Goal: Task Accomplishment & Management: Manage account settings

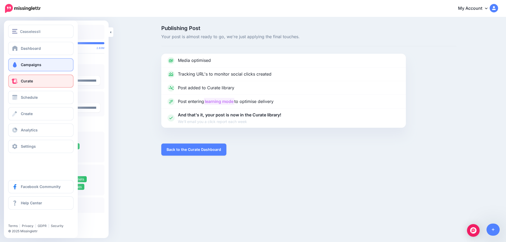
click at [18, 64] on link "Campaigns" at bounding box center [40, 64] width 65 height 13
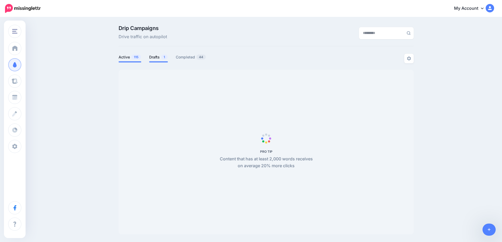
click at [156, 58] on link "Drafts 1" at bounding box center [158, 57] width 19 height 6
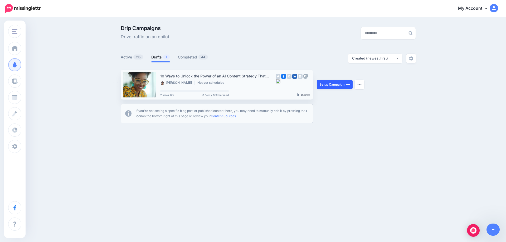
click at [329, 85] on link "Setup Campaign" at bounding box center [335, 84] width 36 height 9
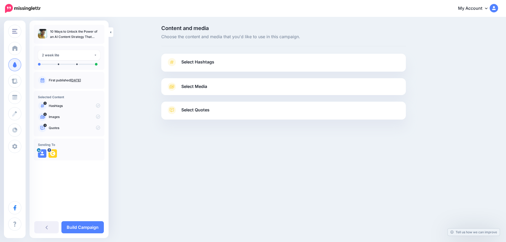
click at [78, 83] on p "First published Oct. 8, 2025" at bounding box center [74, 80] width 51 height 5
click at [81, 79] on link "Oct. 8, 2025" at bounding box center [75, 80] width 11 height 4
click at [199, 64] on span "Select Hashtags" at bounding box center [197, 62] width 33 height 7
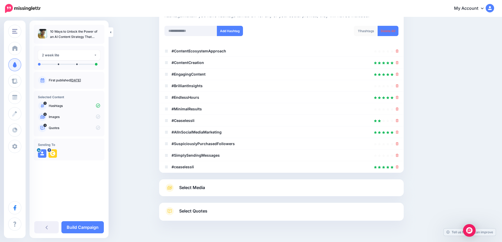
scroll to position [66, 0]
click at [399, 156] on icon at bounding box center [397, 155] width 3 height 3
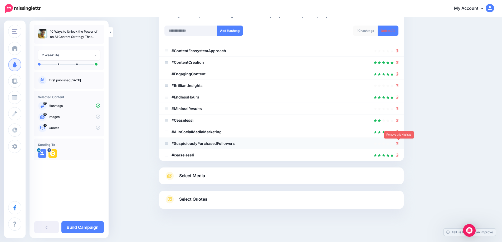
click at [399, 144] on icon at bounding box center [397, 143] width 3 height 3
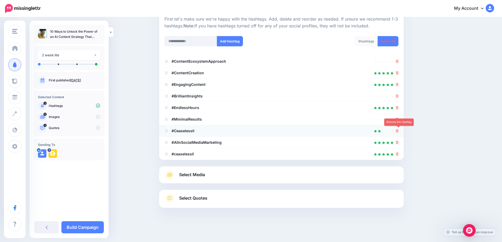
click at [399, 130] on icon at bounding box center [397, 130] width 3 height 3
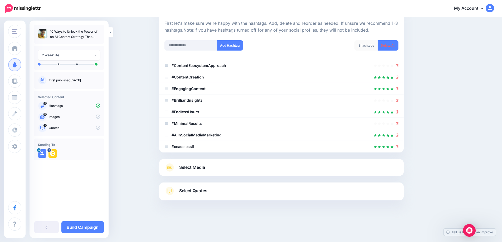
scroll to position [52, 0]
click at [399, 113] on icon at bounding box center [397, 111] width 3 height 3
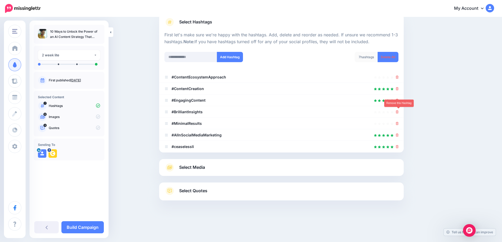
scroll to position [40, 0]
click at [399, 113] on icon at bounding box center [397, 111] width 3 height 3
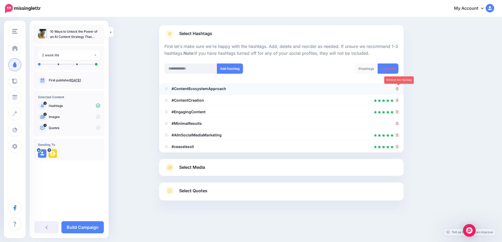
click at [399, 89] on icon at bounding box center [397, 88] width 3 height 3
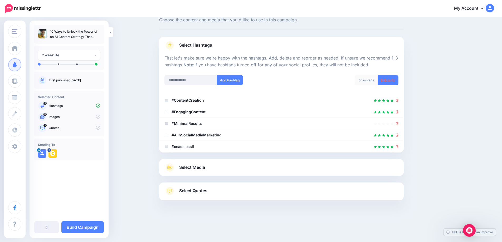
scroll to position [17, 0]
click at [399, 124] on icon at bounding box center [397, 123] width 3 height 3
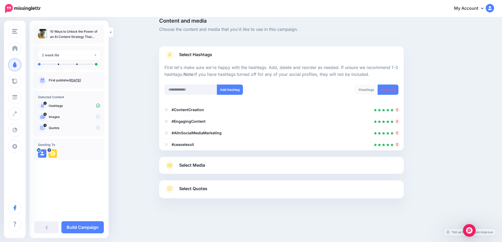
click at [196, 164] on span "Select Media" at bounding box center [192, 165] width 26 height 7
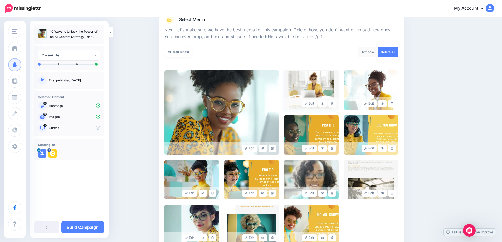
scroll to position [69, 0]
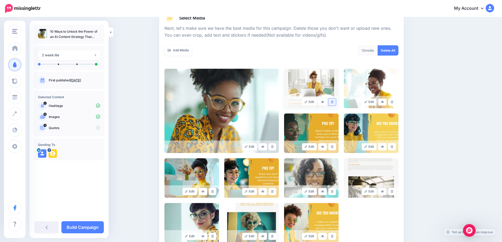
click at [334, 102] on icon at bounding box center [332, 102] width 2 height 3
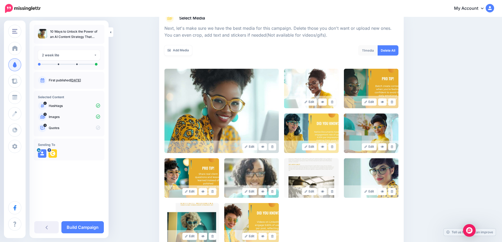
click at [334, 102] on icon at bounding box center [332, 102] width 2 height 3
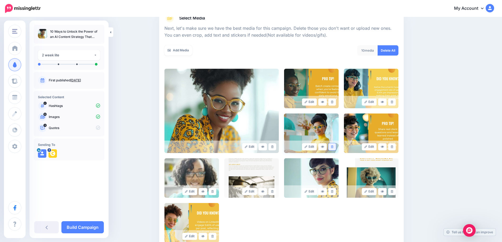
click at [335, 149] on link at bounding box center [333, 146] width 8 height 7
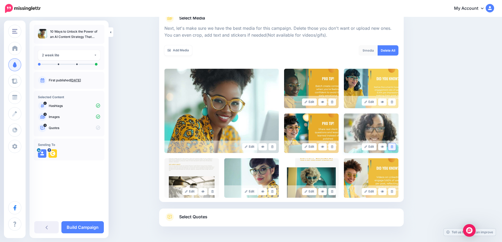
click at [393, 147] on icon at bounding box center [392, 147] width 2 height 3
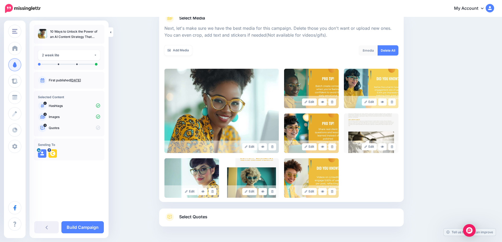
click at [393, 147] on icon at bounding box center [392, 147] width 2 height 3
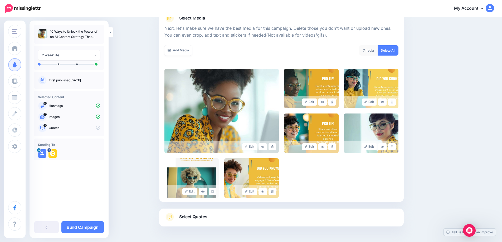
click at [393, 147] on icon at bounding box center [392, 147] width 2 height 3
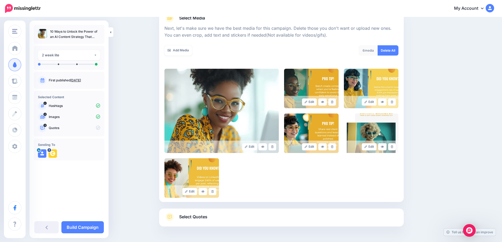
click at [393, 147] on icon at bounding box center [392, 147] width 2 height 3
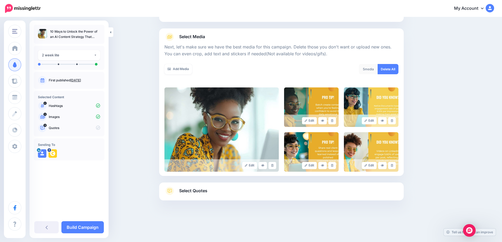
scroll to position [50, 0]
click at [204, 192] on span "Select Quotes" at bounding box center [193, 190] width 28 height 7
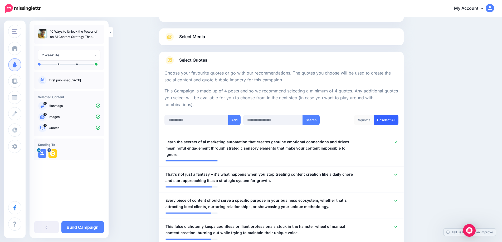
click at [390, 123] on link "Unselect All" at bounding box center [386, 120] width 25 height 10
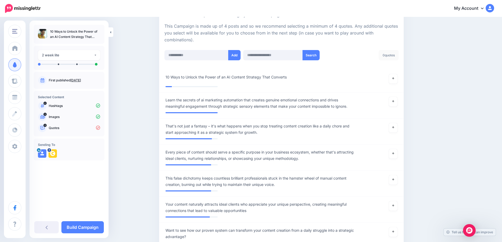
scroll to position [114, 0]
click at [397, 82] on link at bounding box center [393, 78] width 8 height 9
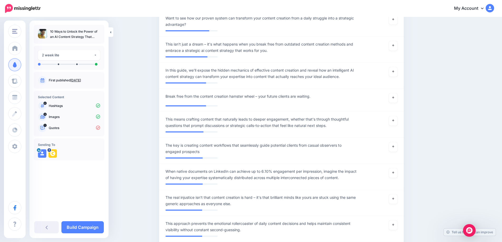
scroll to position [326, 0]
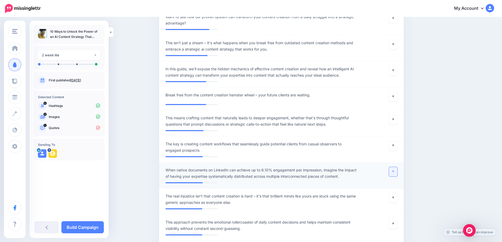
click at [397, 173] on link at bounding box center [393, 171] width 8 height 9
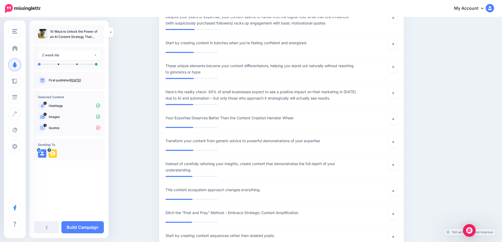
scroll to position [1408, 0]
click at [394, 94] on icon at bounding box center [393, 92] width 2 height 3
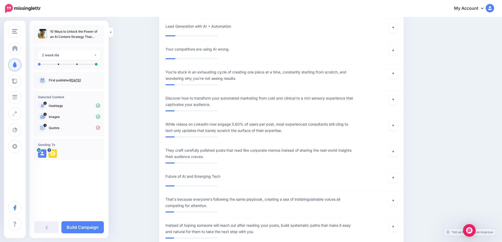
scroll to position [2820, 0]
click at [397, 131] on link at bounding box center [393, 126] width 8 height 9
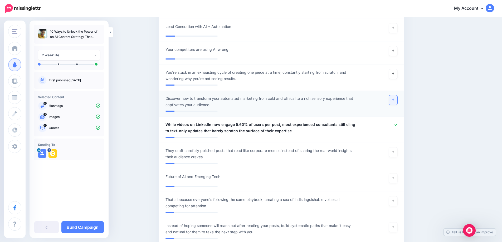
click at [396, 105] on link at bounding box center [393, 99] width 8 height 9
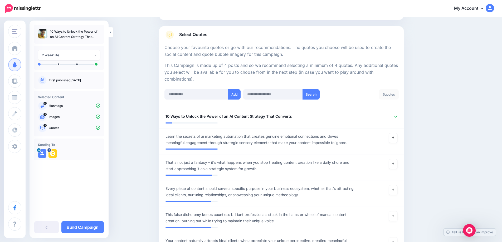
scroll to position [0, 0]
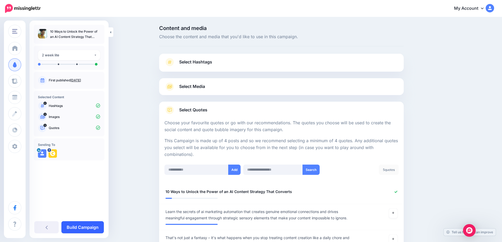
click at [94, 226] on link "Build Campaign" at bounding box center [82, 227] width 42 height 12
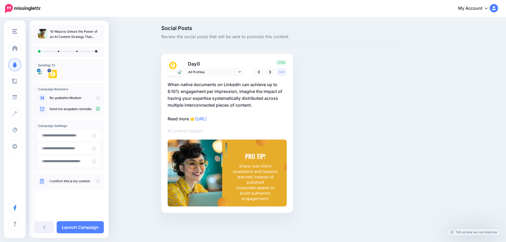
click at [282, 74] on icon at bounding box center [282, 72] width 6 height 6
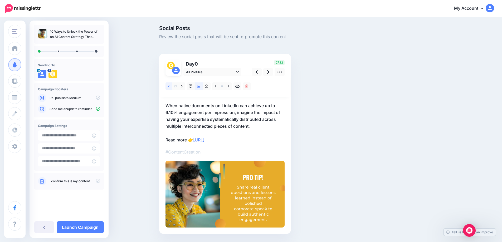
click at [168, 87] on link at bounding box center [169, 87] width 7 height 8
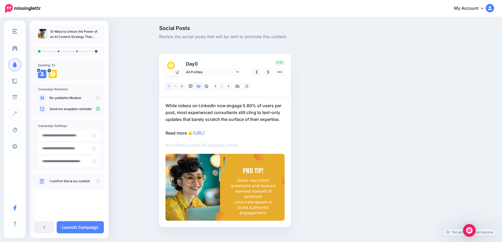
click at [168, 87] on link at bounding box center [169, 87] width 7 height 8
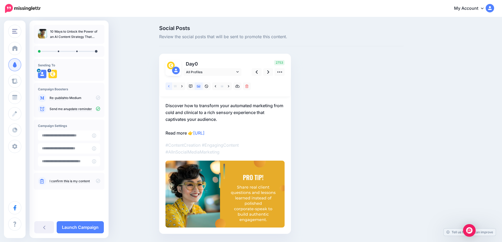
click at [168, 87] on link at bounding box center [169, 87] width 7 height 8
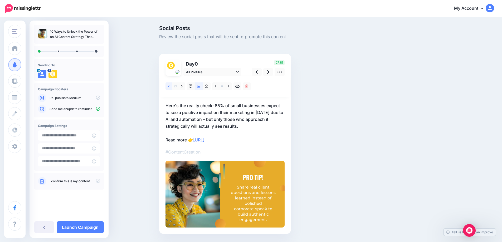
click at [168, 87] on link at bounding box center [169, 87] width 7 height 8
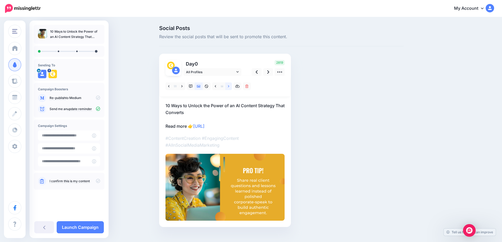
click at [232, 87] on link at bounding box center [228, 87] width 7 height 8
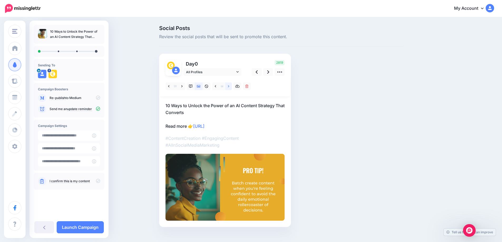
click at [229, 86] on icon at bounding box center [228, 86] width 1 height 2
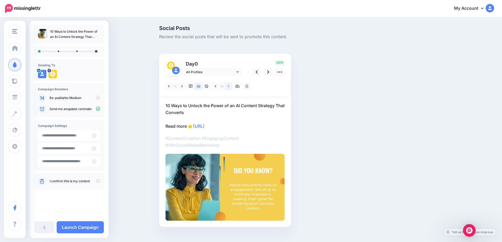
click at [229, 86] on icon at bounding box center [228, 86] width 1 height 2
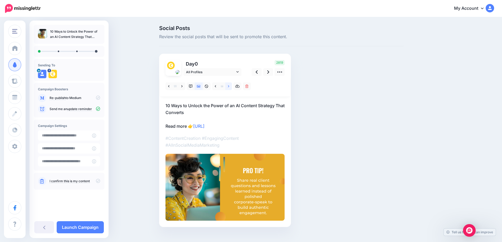
click at [229, 86] on icon at bounding box center [228, 86] width 1 height 2
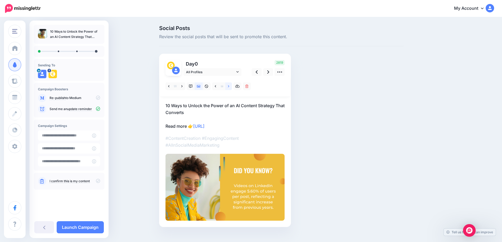
click at [229, 86] on icon at bounding box center [228, 86] width 1 height 2
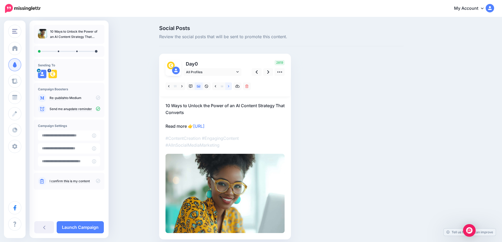
click at [229, 86] on icon at bounding box center [228, 86] width 1 height 2
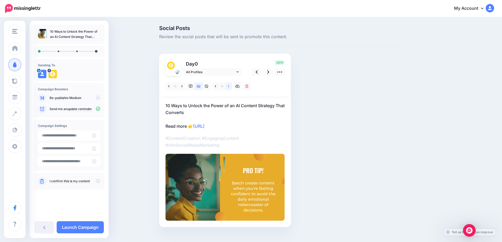
click at [229, 86] on icon at bounding box center [228, 86] width 1 height 2
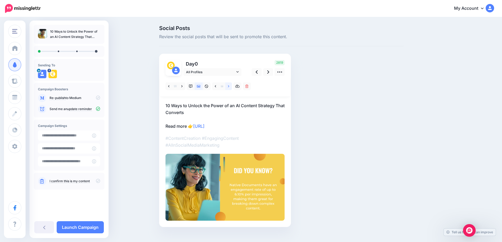
click at [229, 86] on icon at bounding box center [228, 86] width 1 height 2
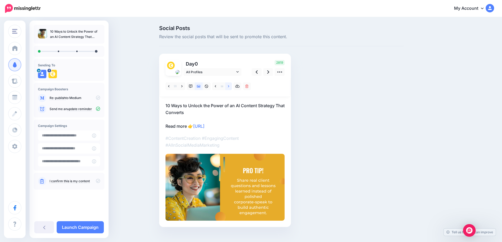
click at [229, 86] on icon at bounding box center [228, 86] width 1 height 2
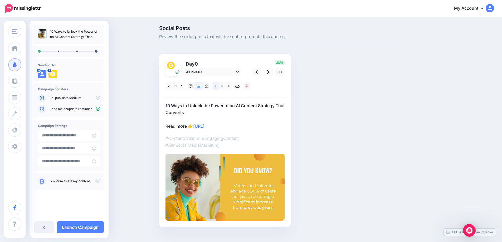
click at [216, 86] on link at bounding box center [215, 87] width 7 height 8
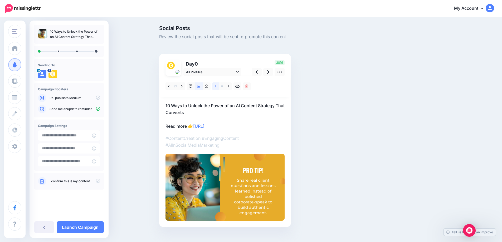
click at [216, 86] on link at bounding box center [215, 87] width 7 height 8
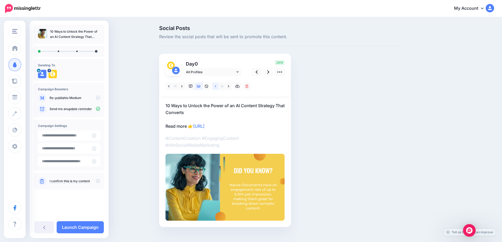
click at [216, 86] on link at bounding box center [215, 87] width 7 height 8
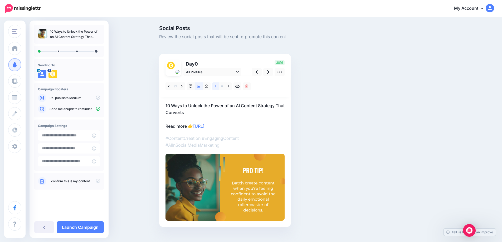
click at [216, 86] on link at bounding box center [215, 87] width 7 height 8
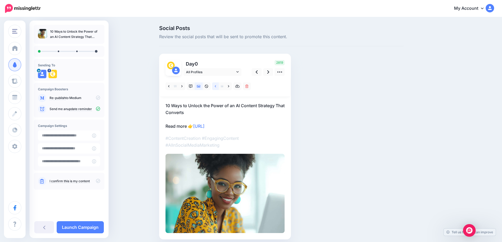
click at [216, 86] on link at bounding box center [215, 87] width 7 height 8
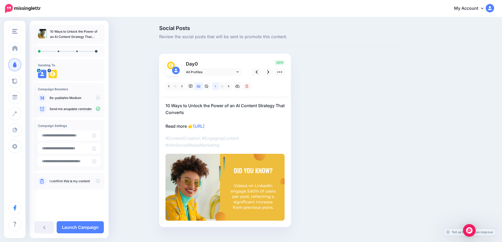
click at [216, 86] on icon at bounding box center [215, 87] width 1 height 4
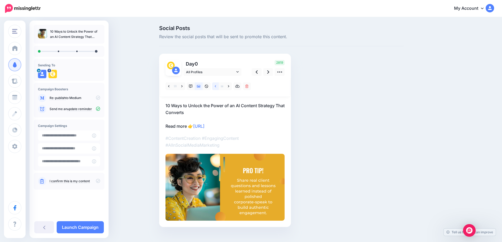
click at [216, 86] on icon at bounding box center [215, 87] width 1 height 4
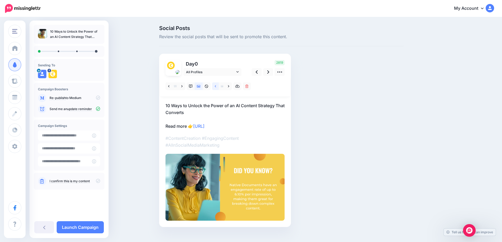
click at [216, 86] on icon at bounding box center [215, 87] width 1 height 4
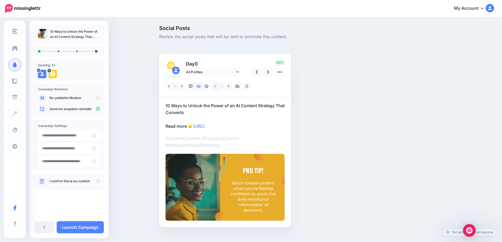
click at [216, 86] on icon at bounding box center [215, 87] width 1 height 4
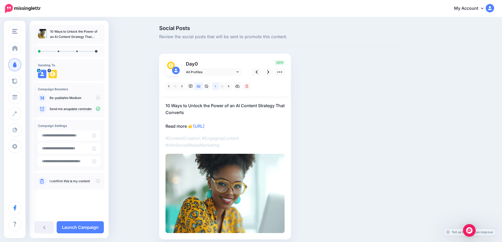
click at [216, 86] on icon at bounding box center [215, 87] width 1 height 4
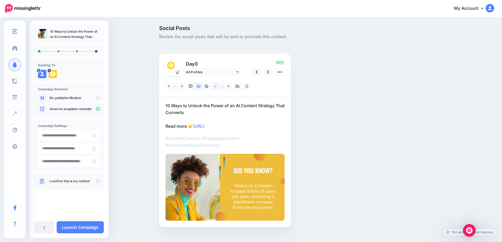
click at [216, 86] on icon at bounding box center [215, 87] width 1 height 4
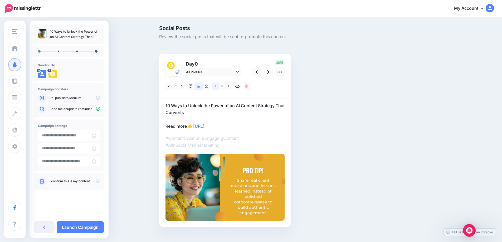
click at [216, 86] on icon at bounding box center [215, 87] width 1 height 4
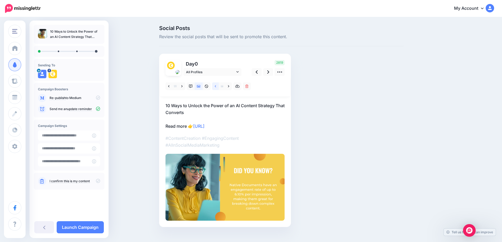
click at [216, 86] on icon at bounding box center [215, 87] width 1 height 4
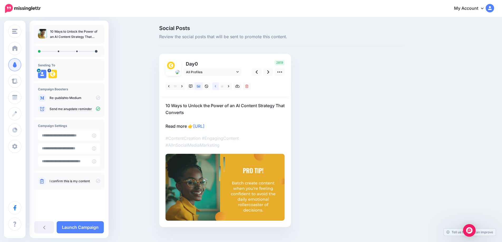
click at [216, 86] on icon at bounding box center [215, 87] width 1 height 4
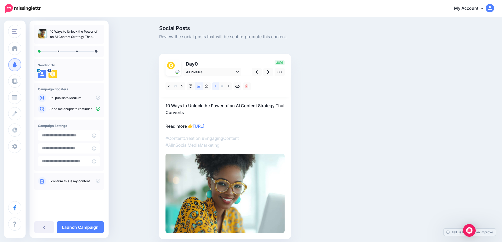
click at [216, 86] on icon at bounding box center [215, 87] width 1 height 4
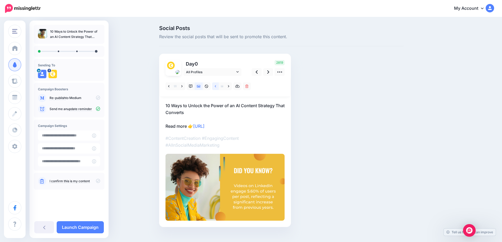
click at [216, 86] on icon at bounding box center [215, 87] width 1 height 4
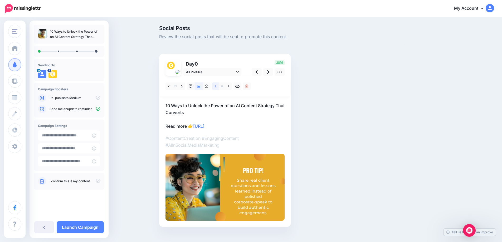
click at [216, 86] on icon at bounding box center [215, 87] width 1 height 4
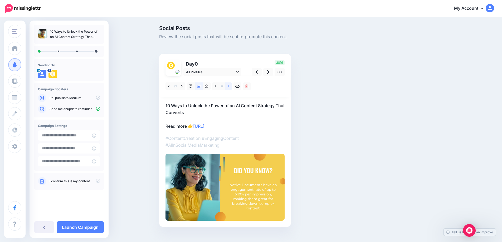
click at [229, 86] on link at bounding box center [228, 87] width 7 height 8
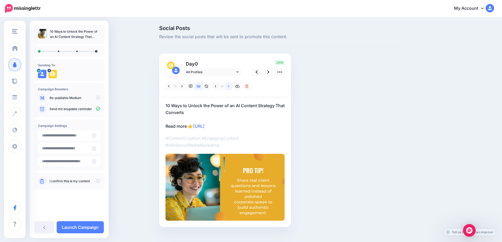
click at [229, 86] on link at bounding box center [228, 87] width 7 height 8
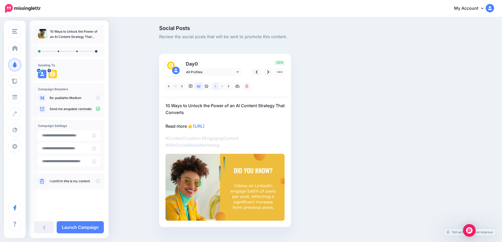
click at [219, 85] on link at bounding box center [215, 87] width 7 height 8
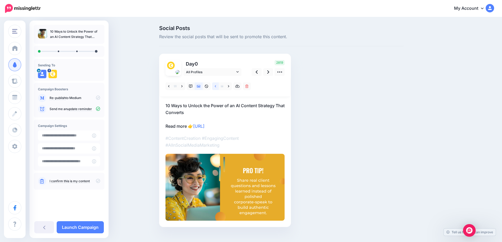
click at [219, 85] on link at bounding box center [215, 87] width 7 height 8
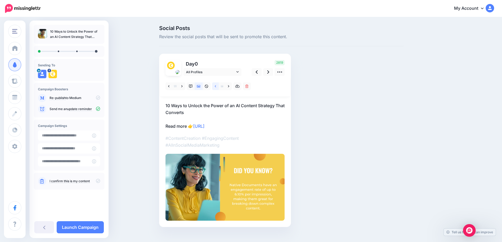
click at [219, 85] on link at bounding box center [215, 87] width 7 height 8
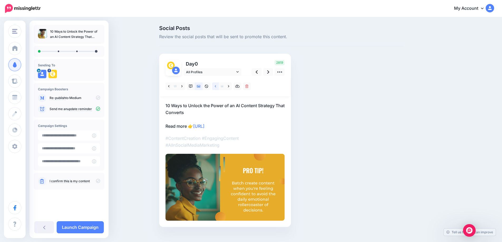
click at [219, 85] on link at bounding box center [215, 87] width 7 height 8
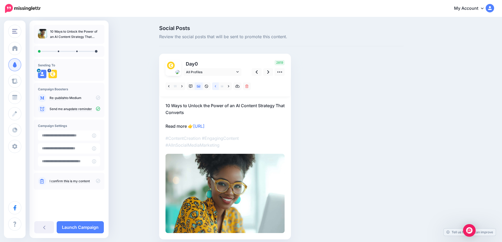
click at [219, 85] on link at bounding box center [215, 87] width 7 height 8
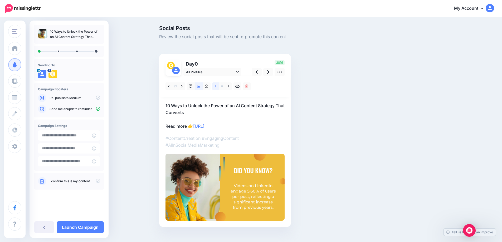
click at [219, 85] on link at bounding box center [215, 87] width 7 height 8
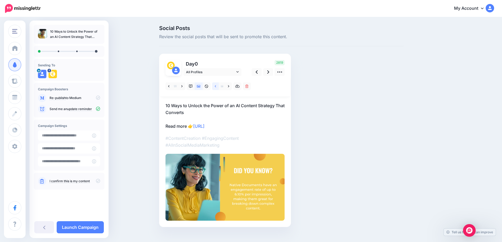
click at [219, 85] on link at bounding box center [215, 87] width 7 height 8
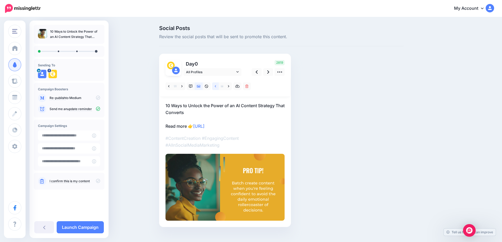
click at [219, 85] on link at bounding box center [215, 87] width 7 height 8
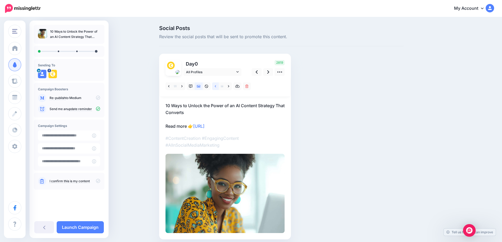
click at [219, 85] on link at bounding box center [215, 87] width 7 height 8
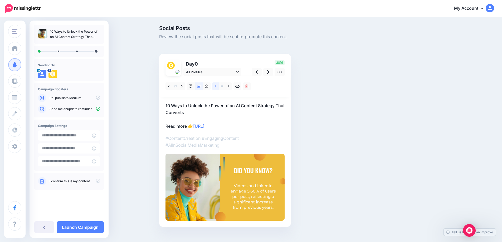
click at [219, 85] on link at bounding box center [215, 87] width 7 height 8
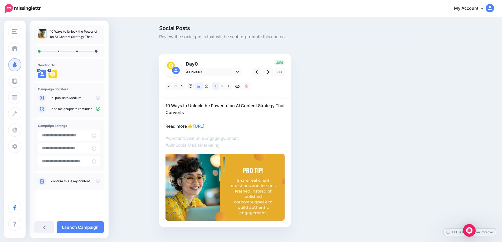
click at [219, 85] on link at bounding box center [215, 87] width 7 height 8
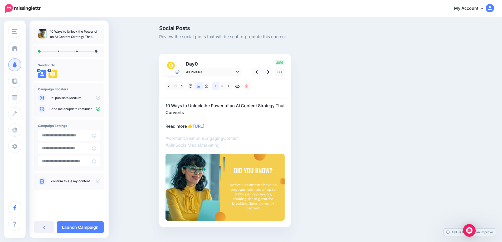
click at [219, 85] on link at bounding box center [215, 87] width 7 height 8
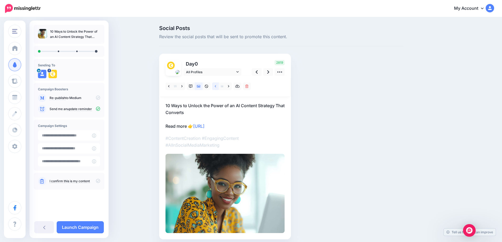
click at [219, 87] on link at bounding box center [215, 87] width 7 height 8
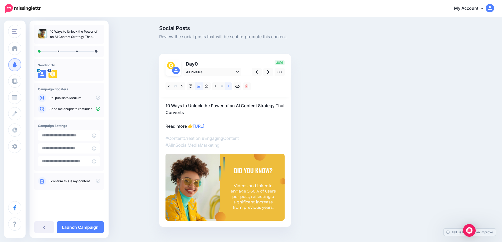
click at [230, 87] on link at bounding box center [228, 87] width 7 height 8
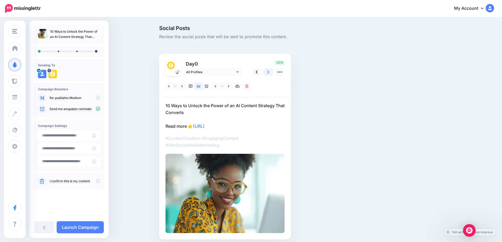
click at [272, 72] on link at bounding box center [268, 72] width 10 height 8
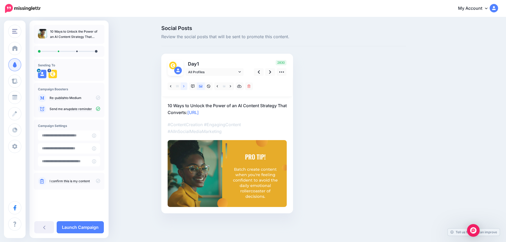
click at [183, 86] on link at bounding box center [184, 87] width 7 height 8
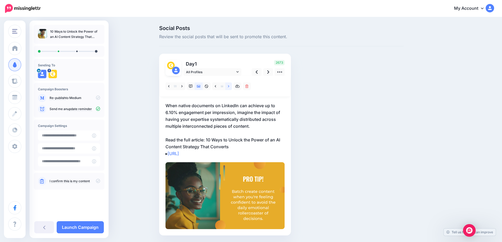
click at [230, 86] on link at bounding box center [228, 87] width 7 height 8
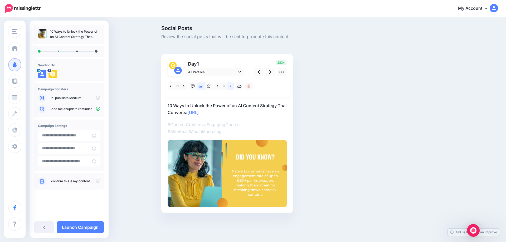
click at [230, 86] on link at bounding box center [231, 87] width 7 height 8
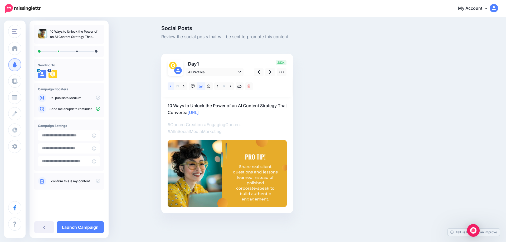
click at [170, 88] on link at bounding box center [171, 87] width 7 height 8
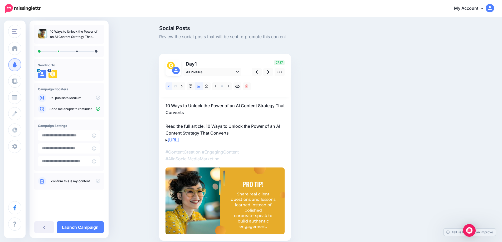
click at [170, 88] on link at bounding box center [169, 87] width 7 height 8
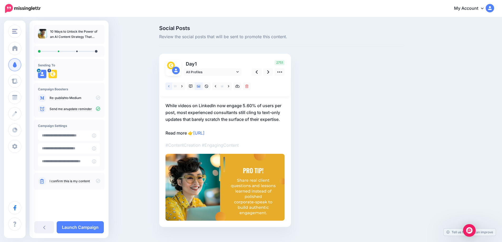
click at [170, 88] on link at bounding box center [169, 87] width 7 height 8
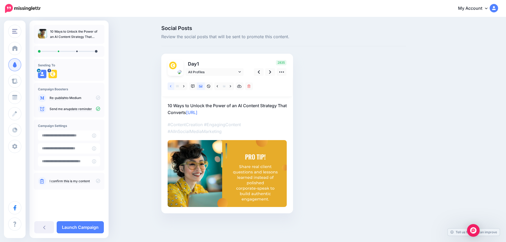
click at [170, 88] on link at bounding box center [171, 87] width 7 height 8
click at [171, 85] on icon at bounding box center [170, 86] width 1 height 2
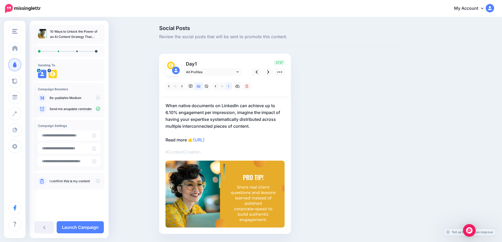
click at [232, 86] on link at bounding box center [228, 87] width 7 height 8
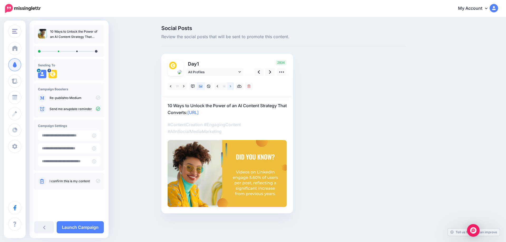
click at [232, 86] on link at bounding box center [231, 87] width 7 height 8
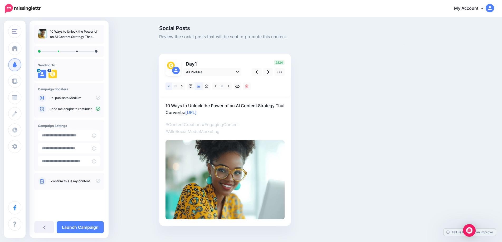
click at [170, 86] on icon at bounding box center [168, 87] width 1 height 4
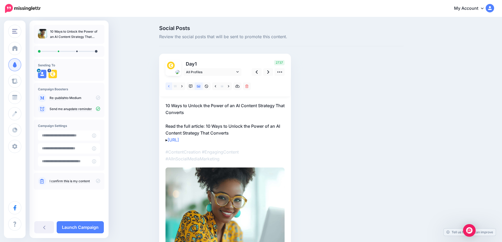
click at [170, 86] on icon at bounding box center [168, 87] width 1 height 4
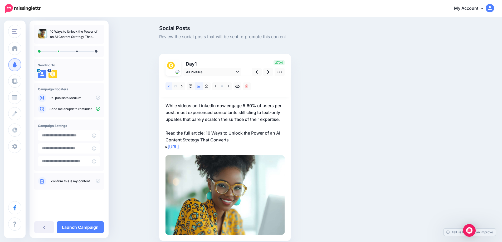
click at [170, 86] on icon at bounding box center [168, 87] width 1 height 4
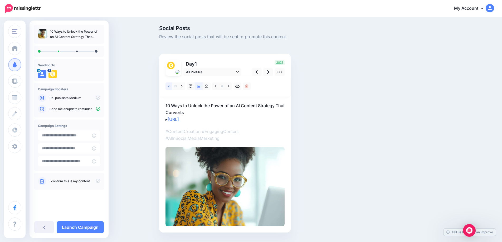
click at [170, 86] on icon at bounding box center [168, 87] width 1 height 4
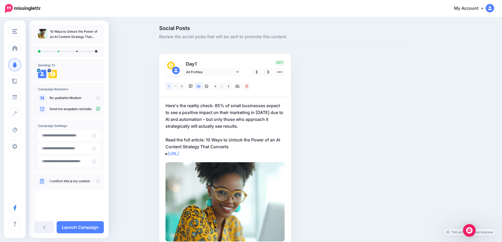
click at [170, 86] on icon at bounding box center [168, 87] width 1 height 4
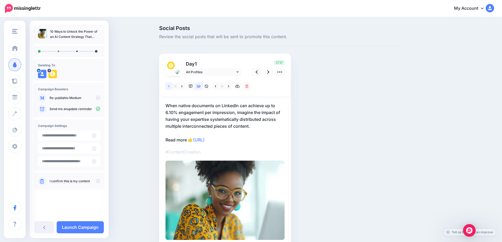
click at [170, 86] on icon at bounding box center [168, 87] width 1 height 4
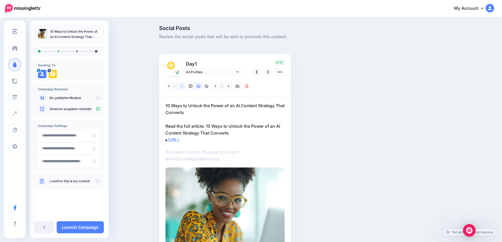
click at [183, 87] on icon at bounding box center [181, 86] width 1 height 2
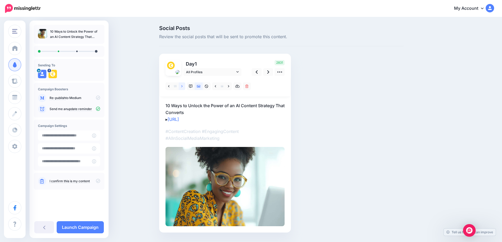
click at [183, 87] on icon at bounding box center [181, 86] width 1 height 2
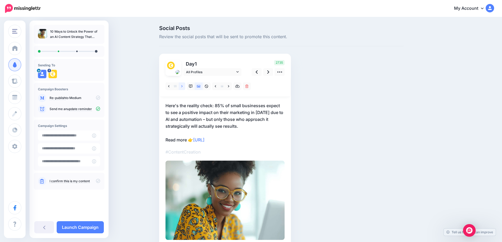
click at [183, 87] on icon at bounding box center [181, 86] width 1 height 2
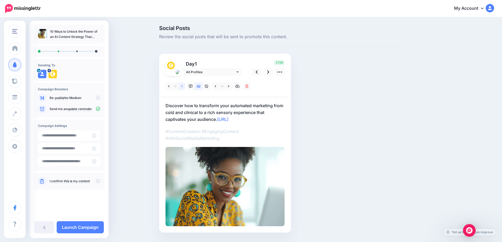
click at [183, 87] on icon at bounding box center [181, 86] width 1 height 2
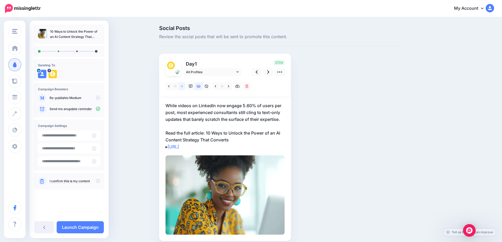
click at [183, 87] on icon at bounding box center [181, 86] width 1 height 2
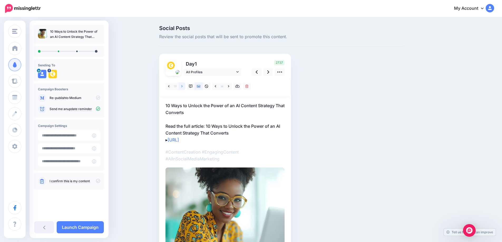
click at [183, 87] on icon at bounding box center [181, 86] width 1 height 2
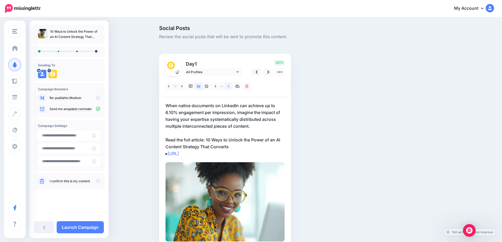
click at [229, 86] on icon at bounding box center [228, 87] width 1 height 4
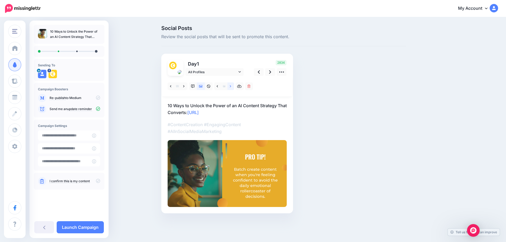
click at [230, 86] on icon at bounding box center [230, 87] width 1 height 4
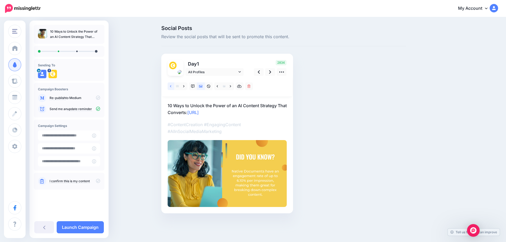
click at [171, 85] on icon at bounding box center [170, 87] width 1 height 4
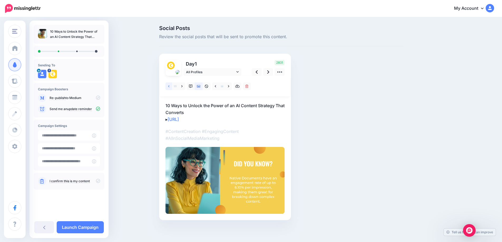
click at [170, 85] on icon at bounding box center [168, 87] width 1 height 4
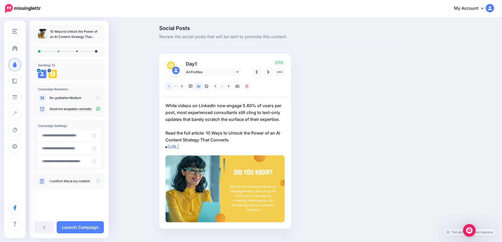
click at [170, 85] on icon at bounding box center [168, 87] width 1 height 4
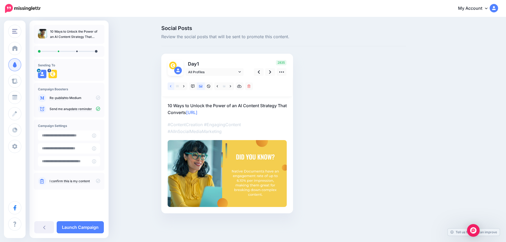
click at [171, 85] on icon at bounding box center [170, 87] width 1 height 4
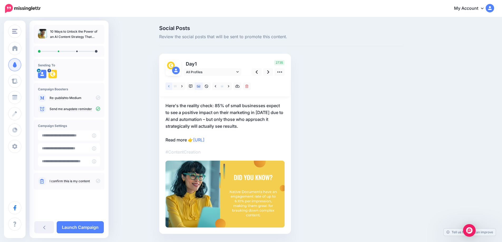
click at [170, 85] on icon at bounding box center [168, 87] width 1 height 4
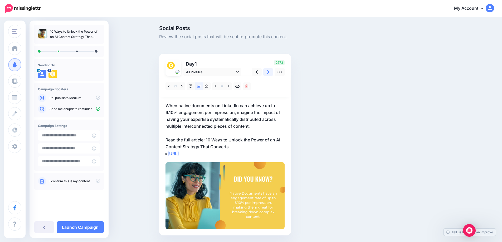
click at [269, 73] on icon at bounding box center [268, 72] width 2 height 6
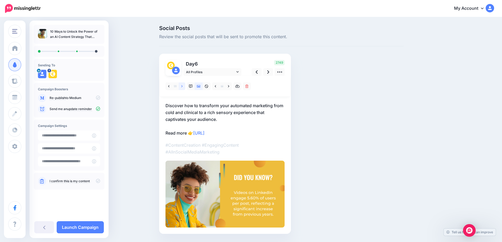
click at [183, 86] on icon at bounding box center [181, 87] width 1 height 4
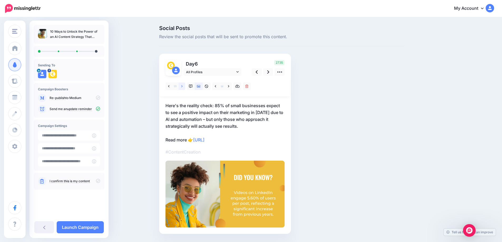
click at [183, 86] on icon at bounding box center [181, 87] width 1 height 4
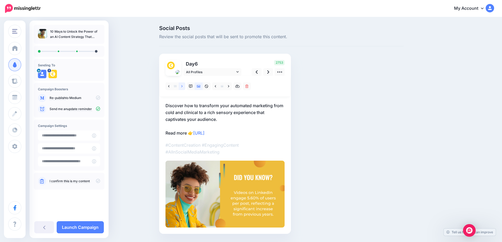
click at [183, 86] on icon at bounding box center [181, 87] width 1 height 4
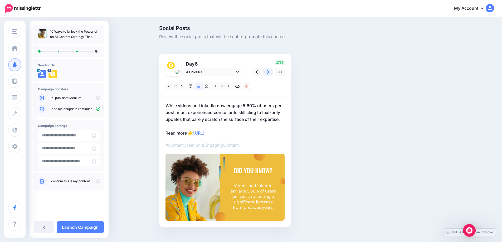
click at [269, 70] on icon at bounding box center [268, 72] width 2 height 6
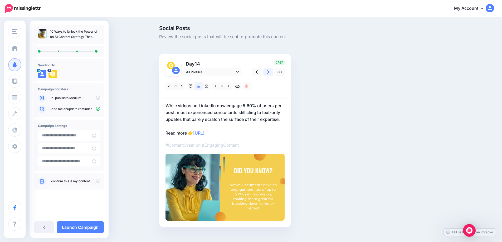
click at [269, 70] on icon at bounding box center [268, 72] width 2 height 6
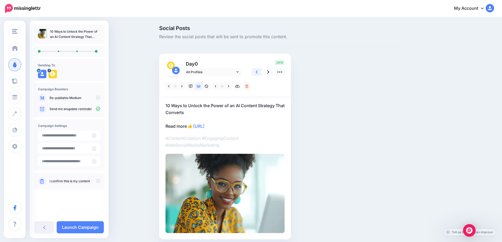
click at [261, 71] on link at bounding box center [257, 72] width 10 height 8
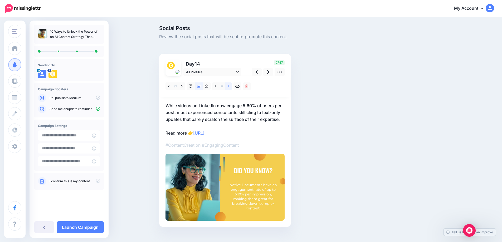
click at [229, 88] on link at bounding box center [228, 87] width 7 height 8
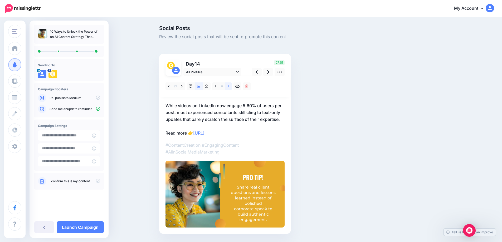
click at [229, 88] on link at bounding box center [228, 87] width 7 height 8
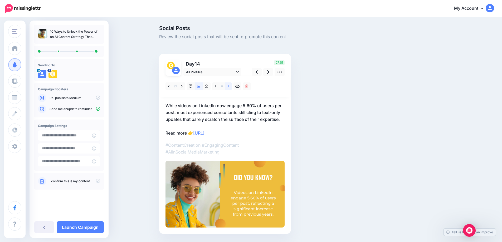
click at [229, 88] on link at bounding box center [228, 87] width 7 height 8
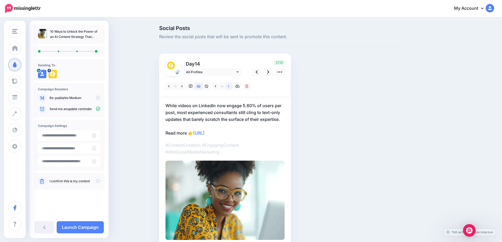
click at [229, 88] on link at bounding box center [228, 87] width 7 height 8
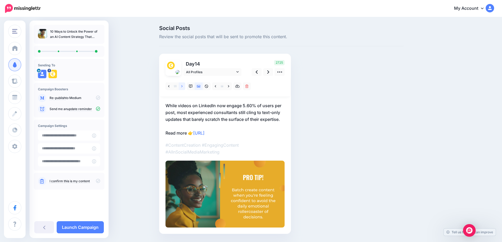
click at [183, 88] on link at bounding box center [182, 87] width 7 height 8
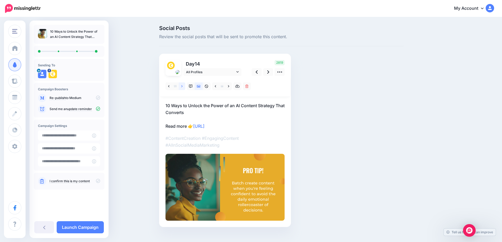
click at [183, 88] on link at bounding box center [182, 87] width 7 height 8
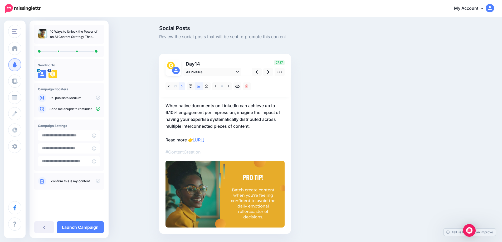
click at [183, 88] on link at bounding box center [182, 87] width 7 height 8
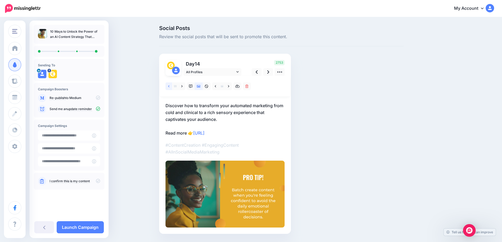
click at [170, 89] on link at bounding box center [169, 87] width 7 height 8
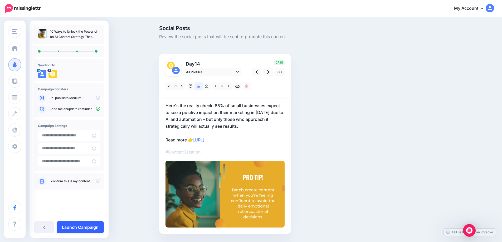
click at [87, 228] on link "Launch Campaign" at bounding box center [80, 227] width 47 height 12
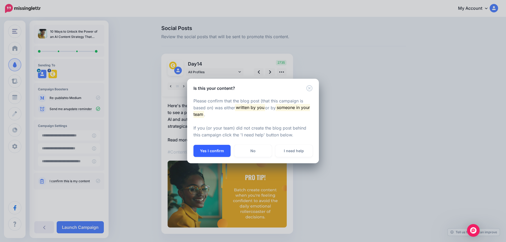
click at [216, 150] on button "Yes I confirm" at bounding box center [212, 151] width 37 height 12
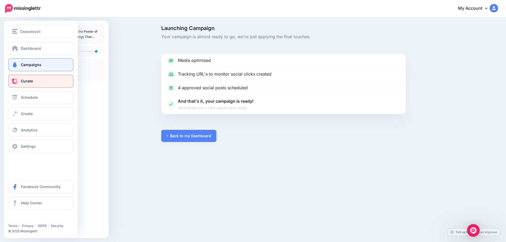
click at [20, 80] on link "Curate" at bounding box center [40, 81] width 65 height 13
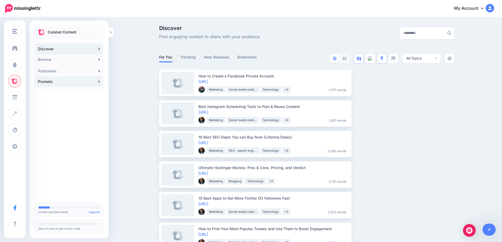
click at [101, 81] on link "Promote" at bounding box center [69, 81] width 66 height 11
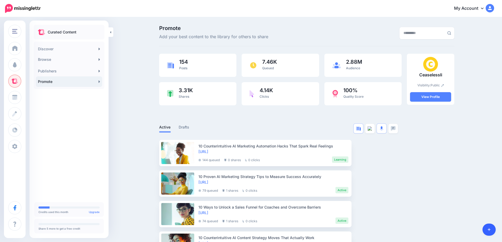
click at [490, 230] on icon at bounding box center [489, 230] width 3 height 4
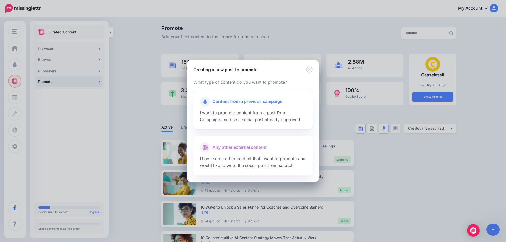
click at [268, 107] on div at bounding box center [253, 108] width 107 height 3
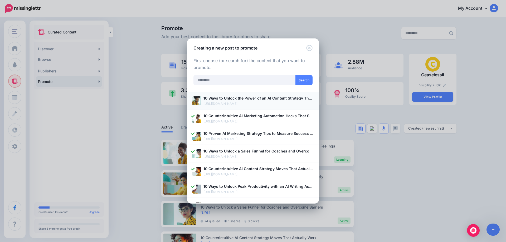
click at [246, 101] on p "10 Ways to Unlock the Power of an AI Content Strategy That Converts" at bounding box center [259, 98] width 110 height 6
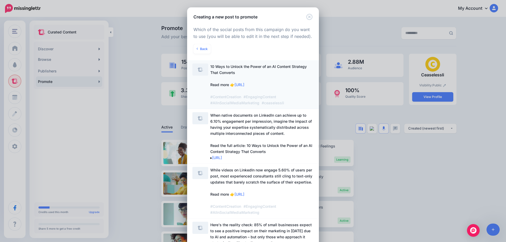
click at [231, 74] on span "10 Ways to Unlock the Power of an AI Content Strategy That Converts Read more 👉…" at bounding box center [258, 84] width 97 height 41
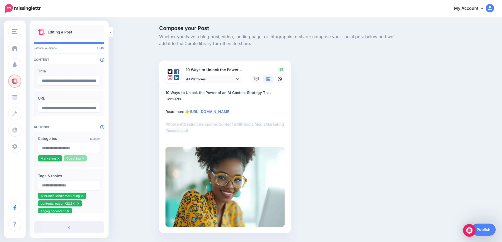
click at [83, 159] on icon at bounding box center [83, 159] width 2 height 2
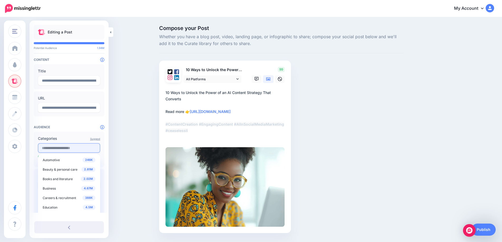
click at [66, 148] on input "text" at bounding box center [69, 147] width 62 height 9
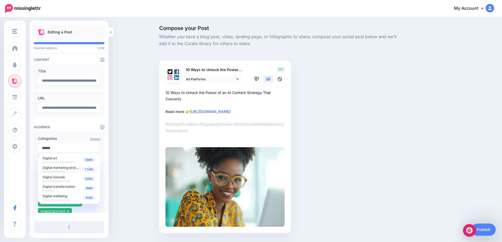
type input "******"
click at [71, 170] on span "Digital marketing strategy" at bounding box center [62, 167] width 39 height 4
click at [120, 165] on div "Compose your Post Whether you have a blog post, video, landing page, or infogra…" at bounding box center [251, 137] width 502 height 239
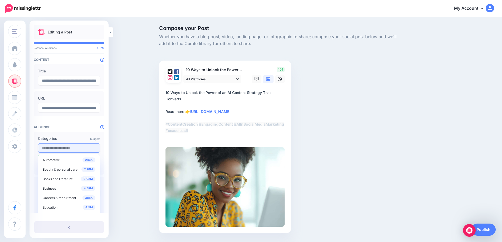
click at [70, 149] on input "text" at bounding box center [69, 147] width 62 height 9
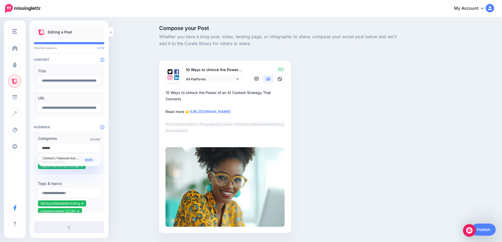
type input "******"
click at [69, 157] on span "Content / inbound marketing" at bounding box center [64, 158] width 42 height 4
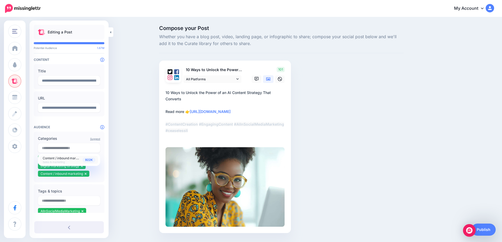
click at [118, 160] on div "Compose your Post Whether you have a blog post, video, landing page, or infogra…" at bounding box center [251, 137] width 502 height 239
click at [490, 232] on link "Publish" at bounding box center [484, 230] width 24 height 12
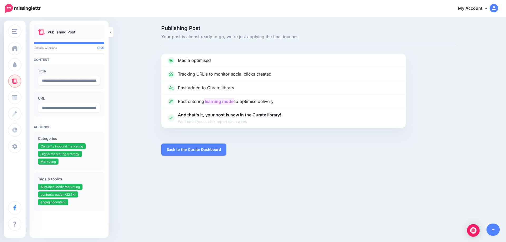
click at [490, 232] on link at bounding box center [493, 230] width 13 height 12
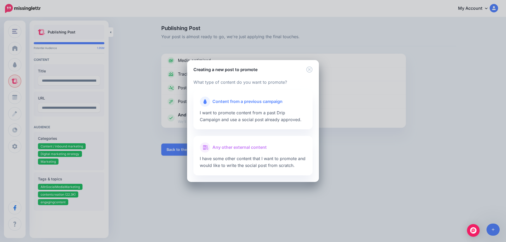
click at [363, 184] on div "Creating a new post to promote Loading Loading What type of content do you want…" at bounding box center [253, 121] width 506 height 242
click at [312, 69] on icon "Close" at bounding box center [309, 69] width 6 height 6
